Goal: Information Seeking & Learning: Understand process/instructions

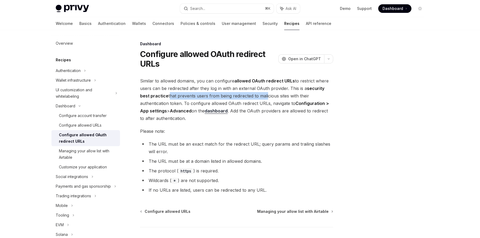
drag, startPoint x: 168, startPoint y: 97, endPoint x: 266, endPoint y: 95, distance: 97.9
click at [266, 95] on span "Similar to allowed domains, you can configure allowed OAuth redirect URLs to re…" at bounding box center [236, 99] width 193 height 45
drag, startPoint x: 221, startPoint y: 104, endPoint x: 251, endPoint y: 104, distance: 29.8
click at [251, 104] on span "Similar to allowed domains, you can configure allowed OAuth redirect URLs to re…" at bounding box center [236, 99] width 193 height 45
drag, startPoint x: 195, startPoint y: 145, endPoint x: 205, endPoint y: 145, distance: 9.9
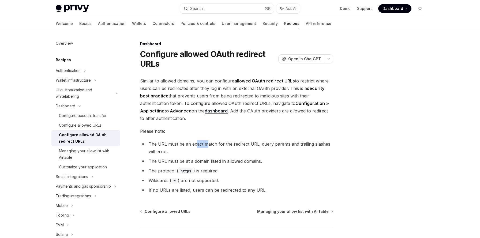
click at [205, 145] on li "The URL must be an exact match for the redirect URL; query params and trailing …" at bounding box center [236, 148] width 193 height 15
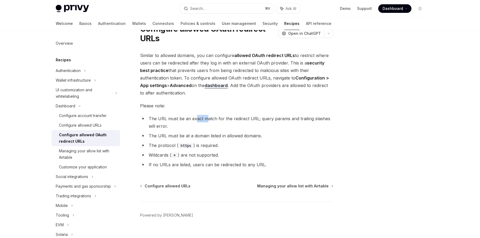
scroll to position [35, 0]
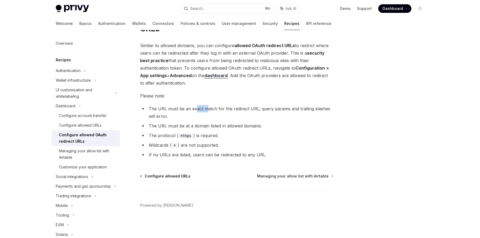
click at [165, 177] on span "Configure allowed URLs" at bounding box center [168, 176] width 46 height 5
type textarea "*"
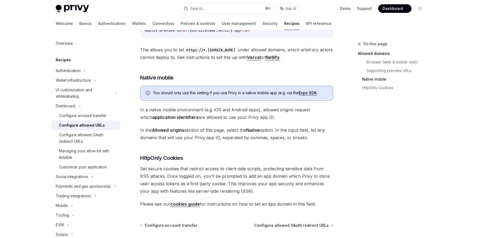
scroll to position [549, 0]
